Goal: Task Accomplishment & Management: Use online tool/utility

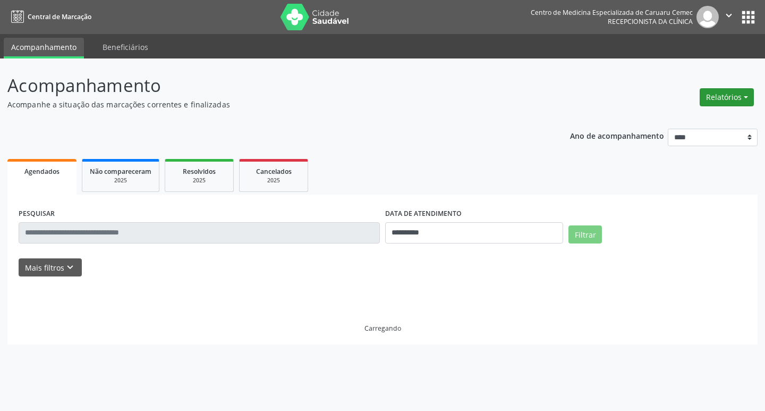
click at [716, 98] on button "Relatórios" at bounding box center [727, 97] width 54 height 18
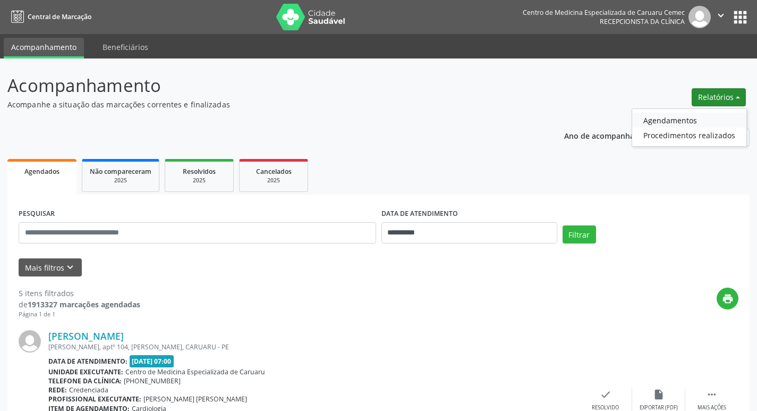
click at [673, 121] on link "Agendamentos" at bounding box center [689, 120] width 114 height 15
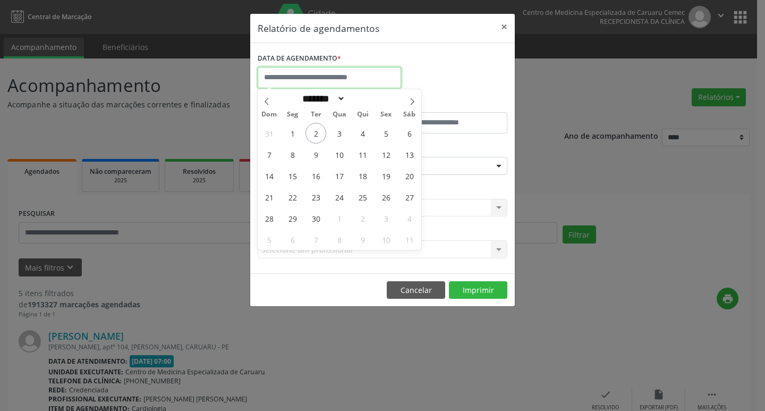
click at [320, 76] on input "text" at bounding box center [329, 77] width 143 height 21
click at [316, 132] on span "2" at bounding box center [316, 133] width 21 height 21
type input "**********"
click at [316, 132] on span "2" at bounding box center [316, 133] width 21 height 21
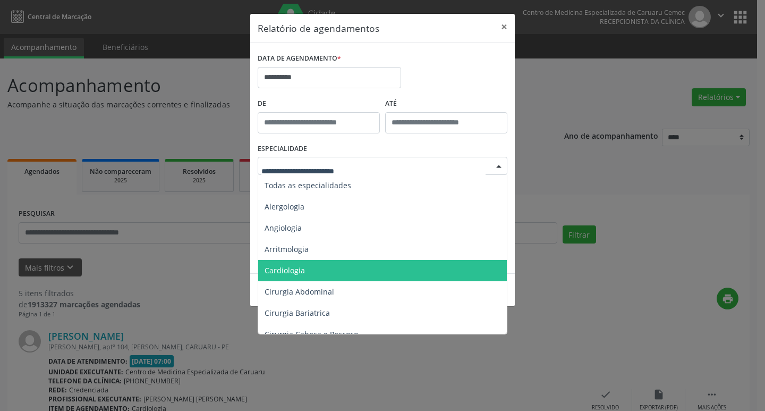
click at [302, 268] on span "Cardiologia" at bounding box center [285, 270] width 40 height 10
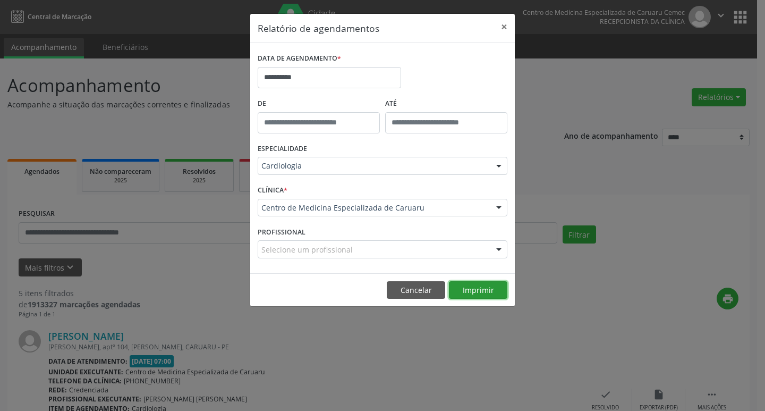
click at [490, 293] on button "Imprimir" at bounding box center [478, 290] width 58 height 18
click at [504, 33] on button "×" at bounding box center [504, 27] width 21 height 26
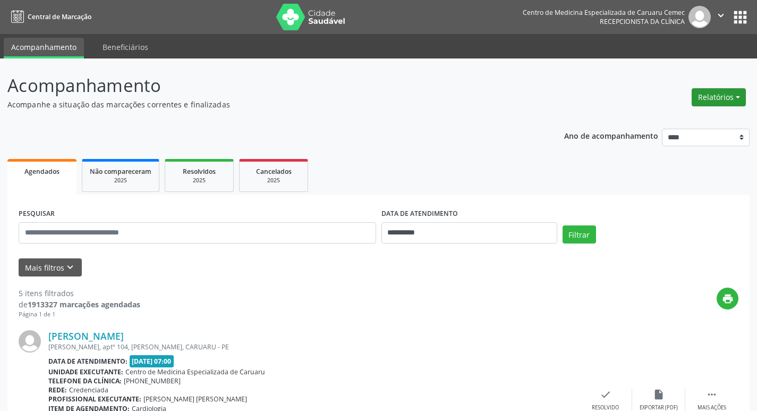
click at [716, 103] on button "Relatórios" at bounding box center [719, 97] width 54 height 18
click at [662, 121] on link "Agendamentos" at bounding box center [689, 120] width 114 height 15
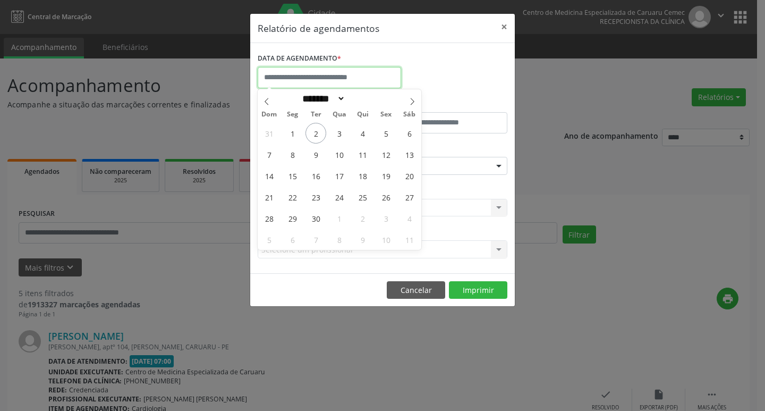
click at [308, 84] on input "text" at bounding box center [329, 77] width 143 height 21
click at [318, 136] on span "2" at bounding box center [316, 133] width 21 height 21
type input "**********"
click at [318, 136] on span "2" at bounding box center [316, 133] width 21 height 21
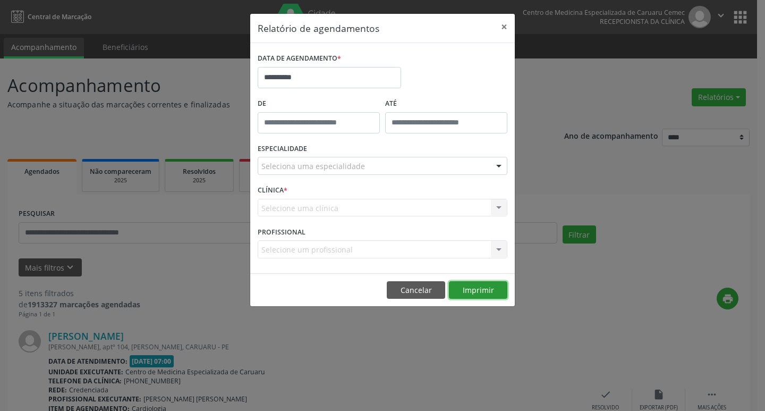
click at [493, 294] on button "Imprimir" at bounding box center [478, 290] width 58 height 18
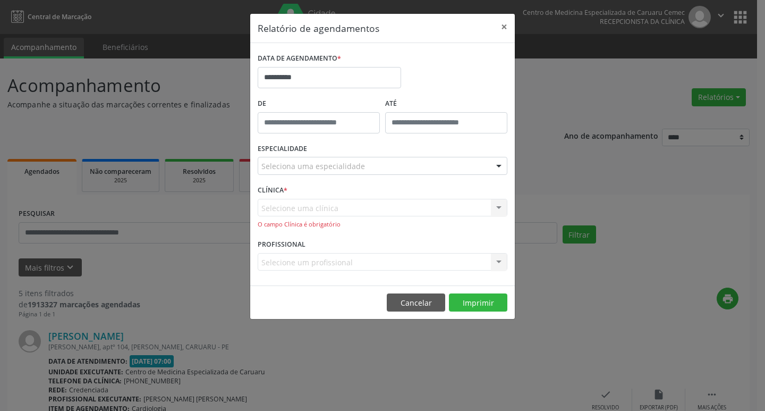
click at [362, 164] on div "Seleciona uma especialidade" at bounding box center [383, 166] width 250 height 18
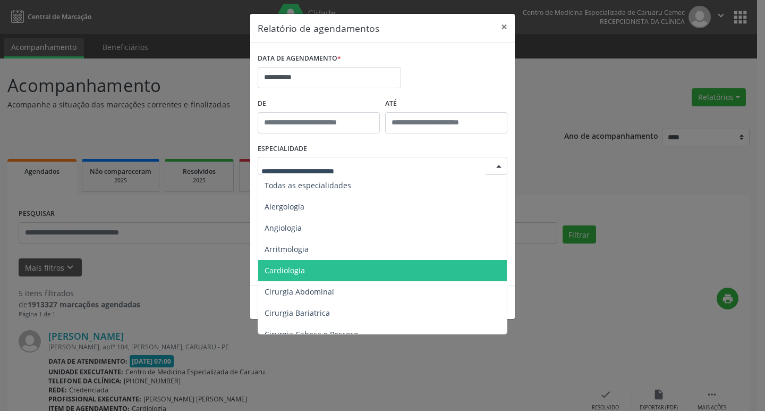
click at [329, 266] on span "Cardiologia" at bounding box center [383, 270] width 250 height 21
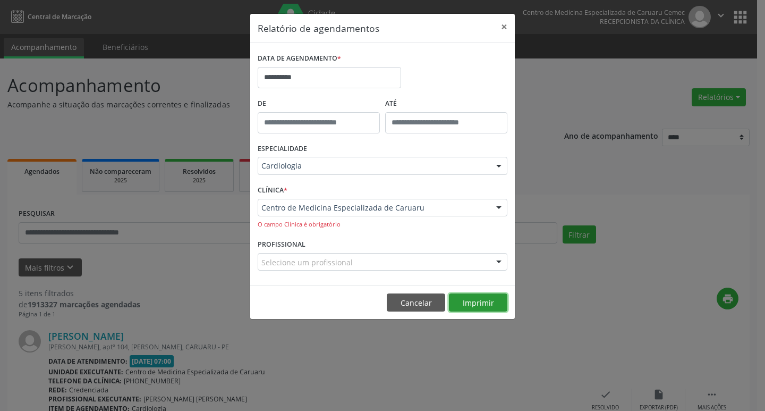
click at [481, 307] on button "Imprimir" at bounding box center [478, 302] width 58 height 18
